Goal: Information Seeking & Learning: Compare options

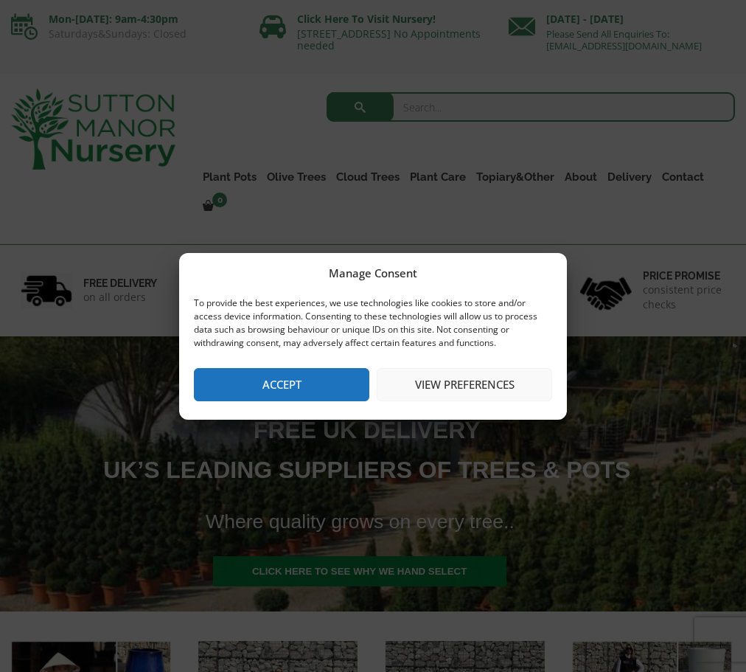
click at [330, 377] on button "Accept" at bounding box center [282, 384] width 176 height 33
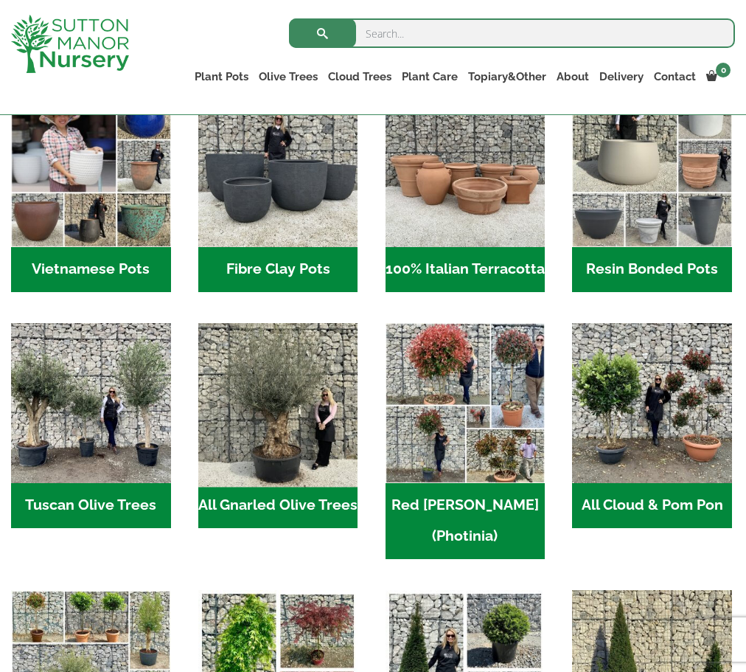
scroll to position [499, 0]
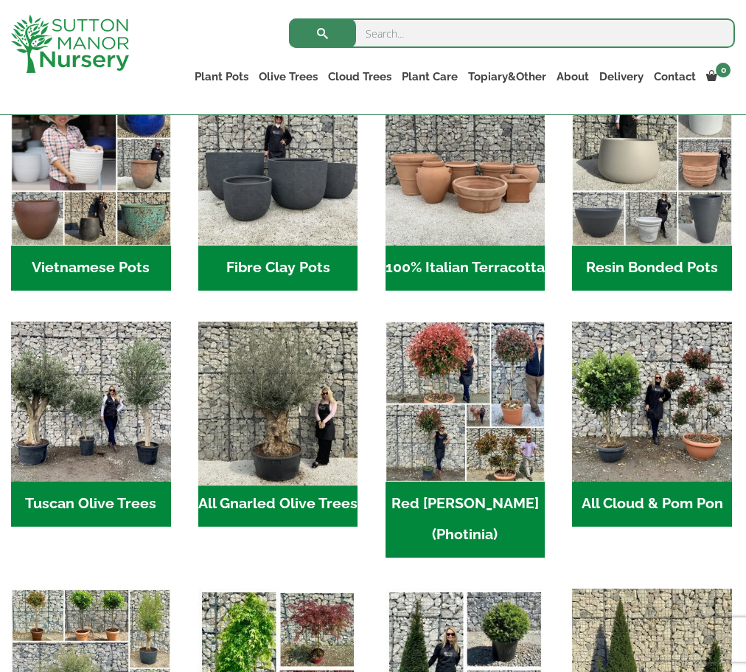
click at [294, 385] on img "Visit product category All Gnarled Olive Trees" at bounding box center [277, 401] width 167 height 167
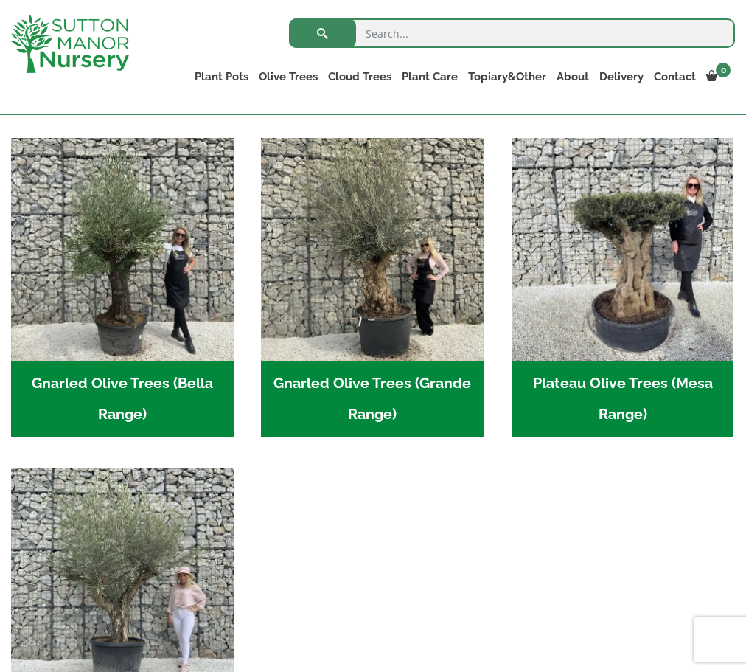
scroll to position [290, 0]
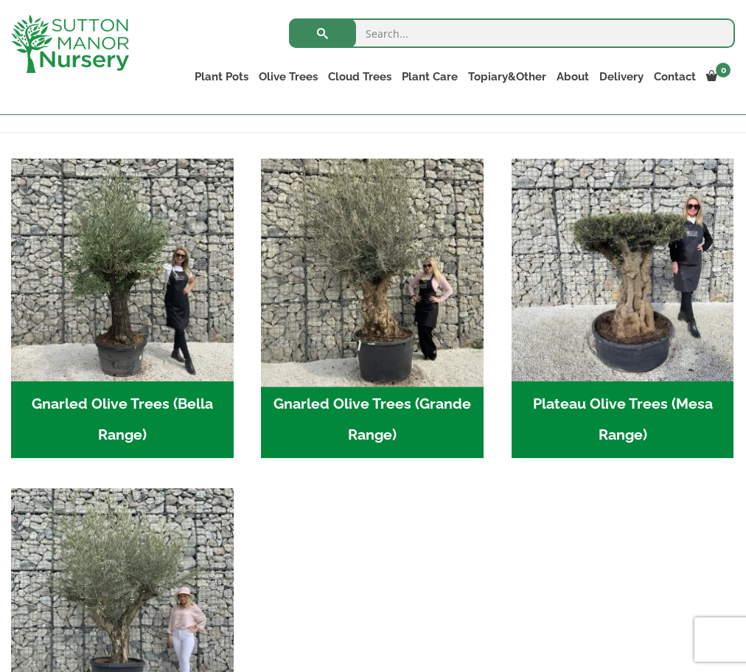
click at [400, 280] on img "Visit product category Gnarled Olive Trees (Grande Range)" at bounding box center [373, 270] width 234 height 234
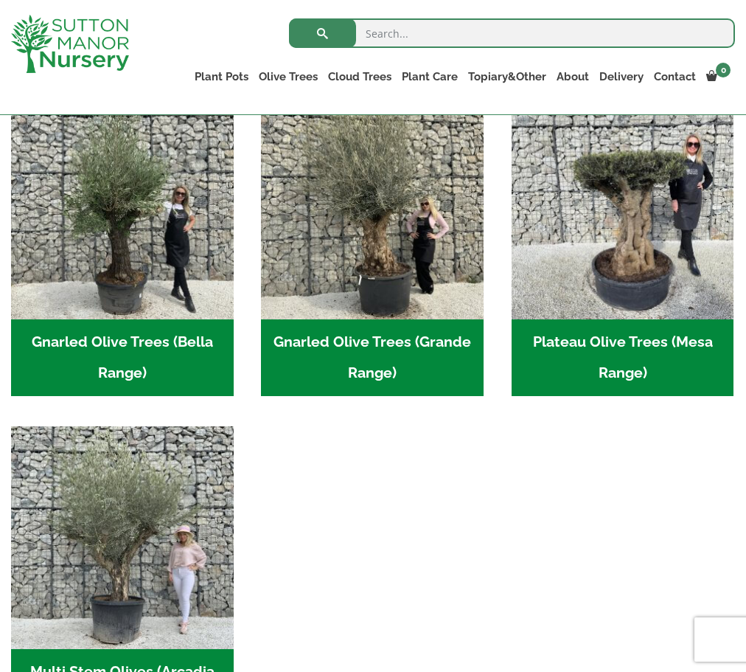
scroll to position [299, 0]
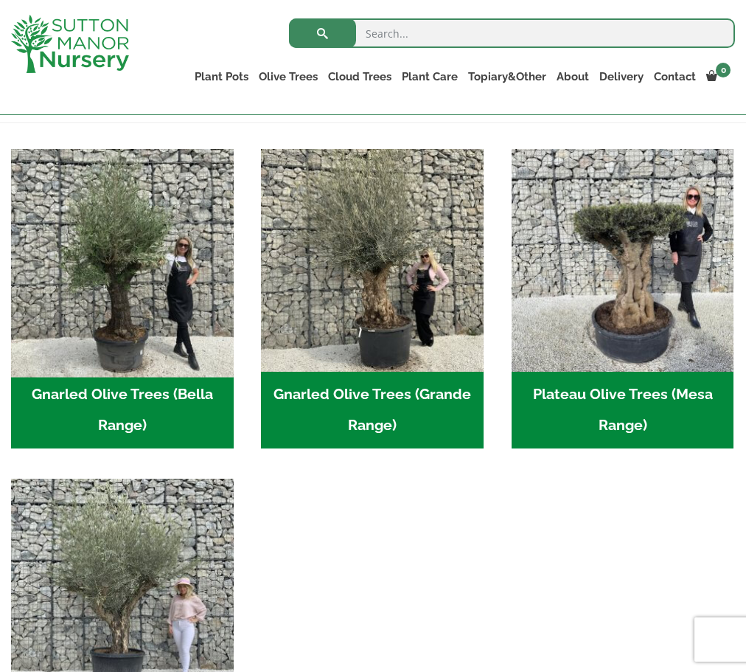
click at [160, 307] on img "Visit product category Gnarled Olive Trees (Bella Range)" at bounding box center [122, 260] width 234 height 234
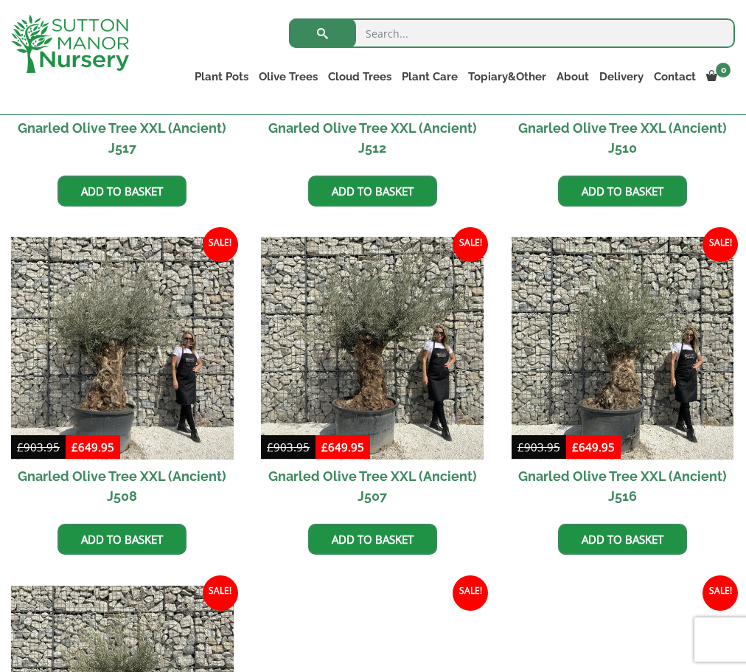
scroll to position [1311, 0]
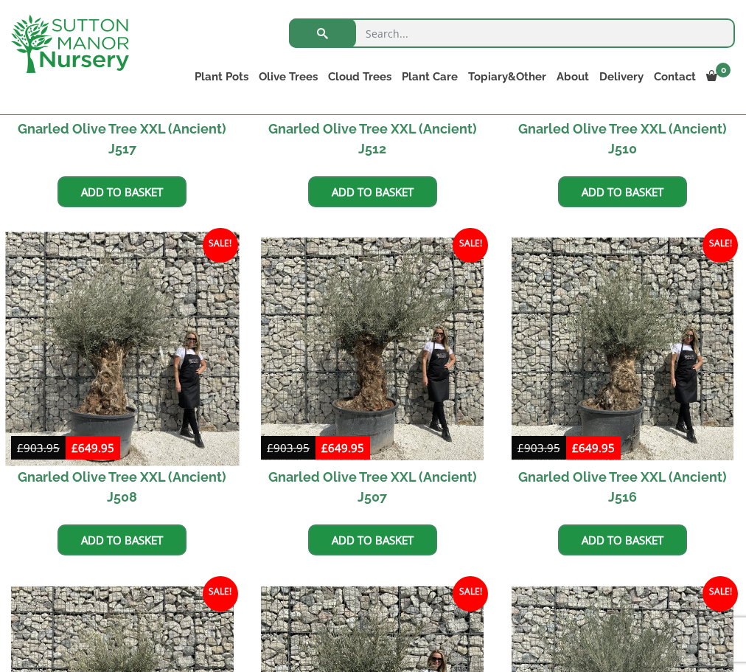
click at [145, 386] on img at bounding box center [122, 349] width 234 height 234
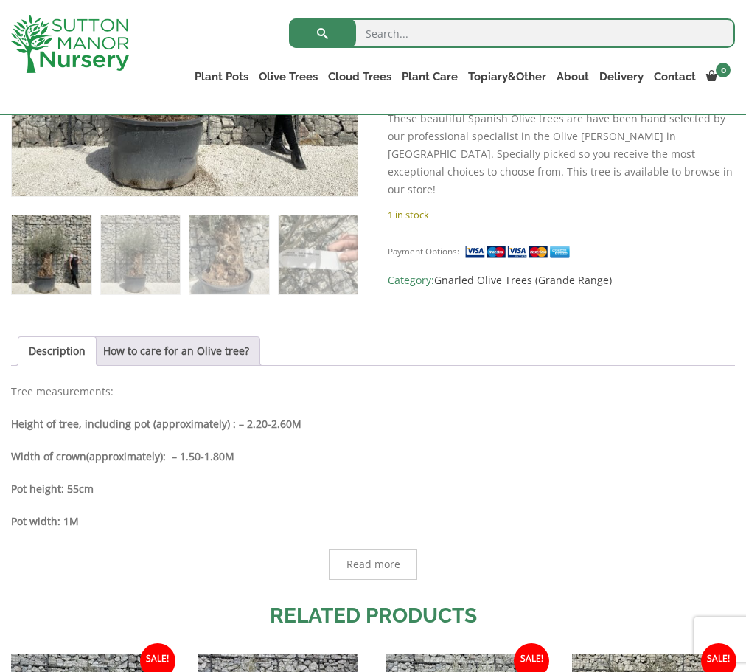
scroll to position [504, 0]
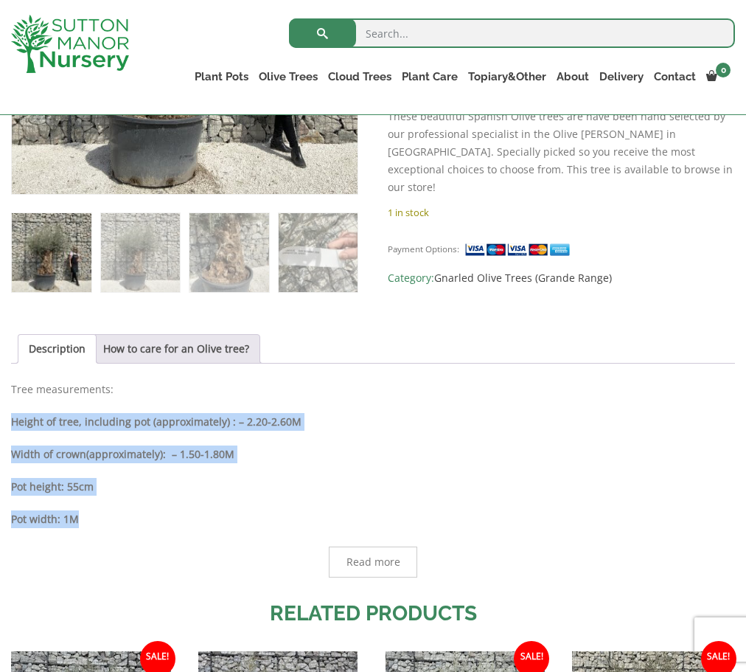
drag, startPoint x: 12, startPoint y: 422, endPoint x: 87, endPoint y: 517, distance: 121.3
click at [87, 517] on div "Description Tree measurements: Height of tree, including pot (approximately) : …" at bounding box center [373, 479] width 724 height 197
copy div "Height of tree, including pot (approximately) : – 2.20-2.60M Width of crown (ap…"
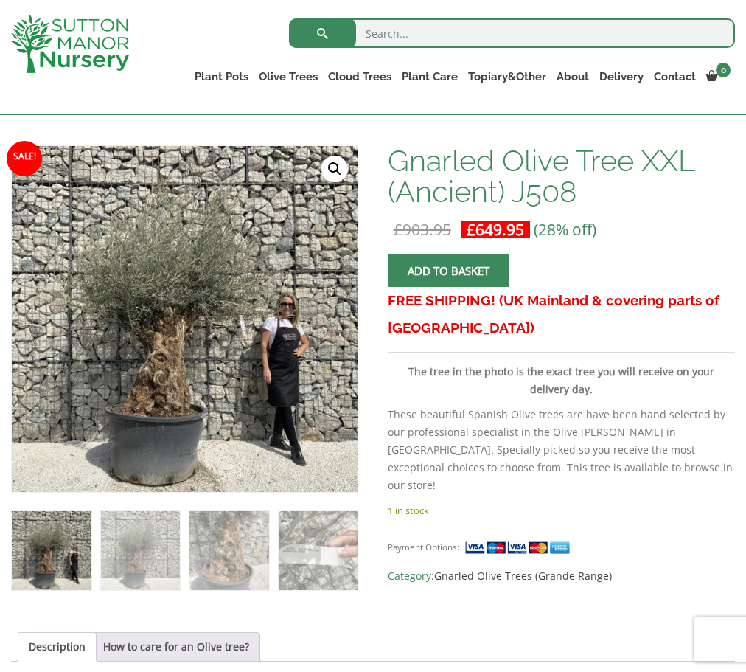
scroll to position [205, 0]
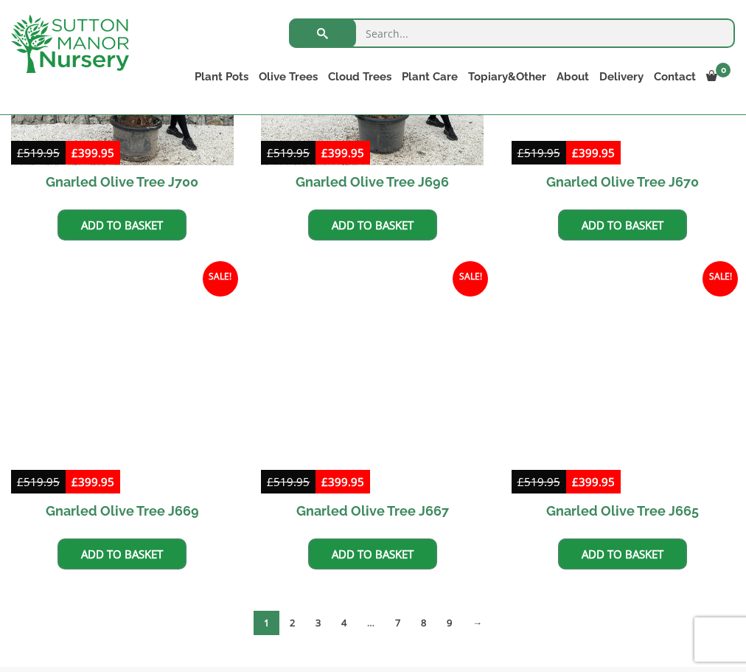
scroll to position [892, 0]
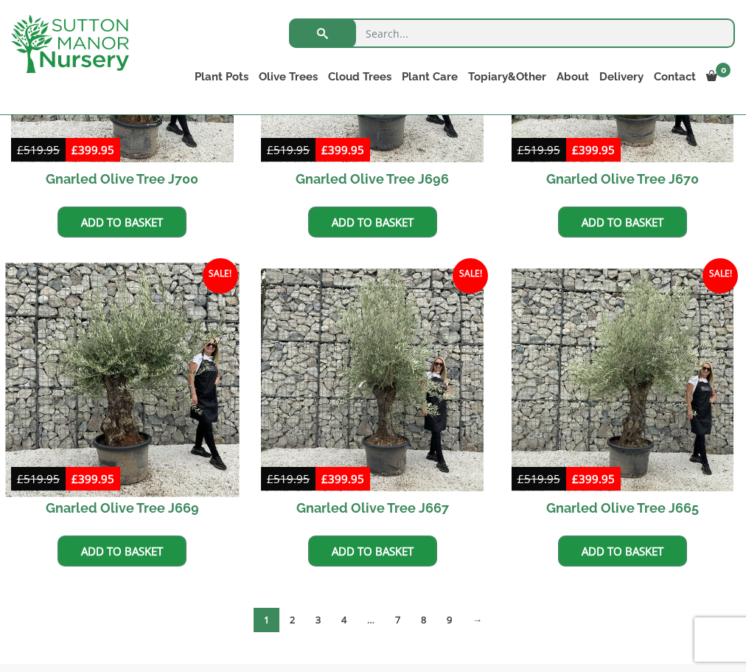
click at [161, 369] on img at bounding box center [122, 380] width 234 height 234
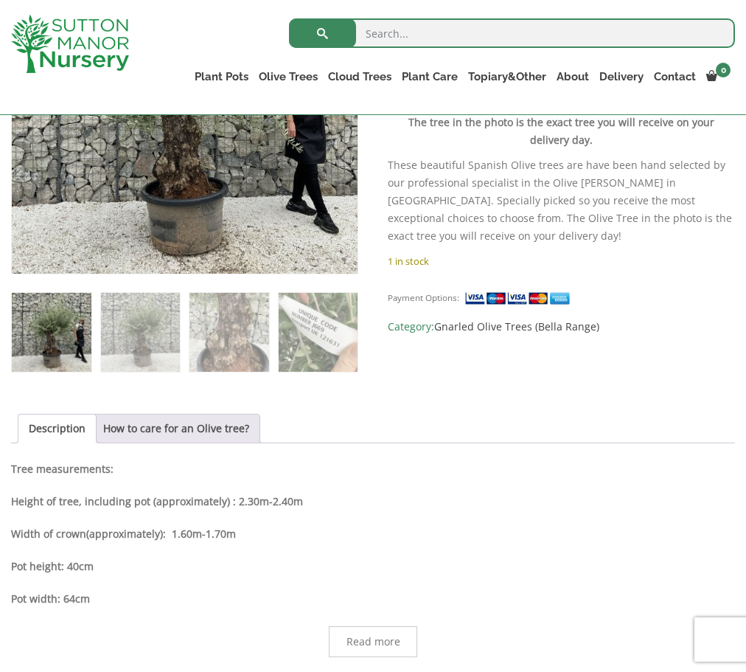
scroll to position [460, 0]
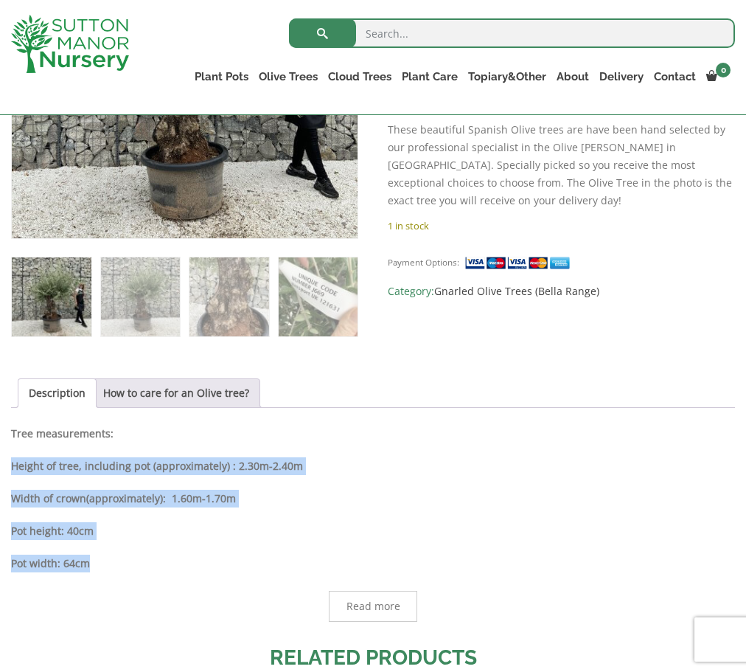
drag, startPoint x: 10, startPoint y: 466, endPoint x: 95, endPoint y: 566, distance: 131.3
click at [95, 566] on div "Sale! 🔍 Gnarled Olive Tree J669 £ 519.95 Original price was: £519.95. £ 399.95 …" at bounding box center [373, 455] width 746 height 1148
copy div "Height of tree, including pot (approximately) : 2.30m-2.40m Width of crown (app…"
